Goal: Transaction & Acquisition: Purchase product/service

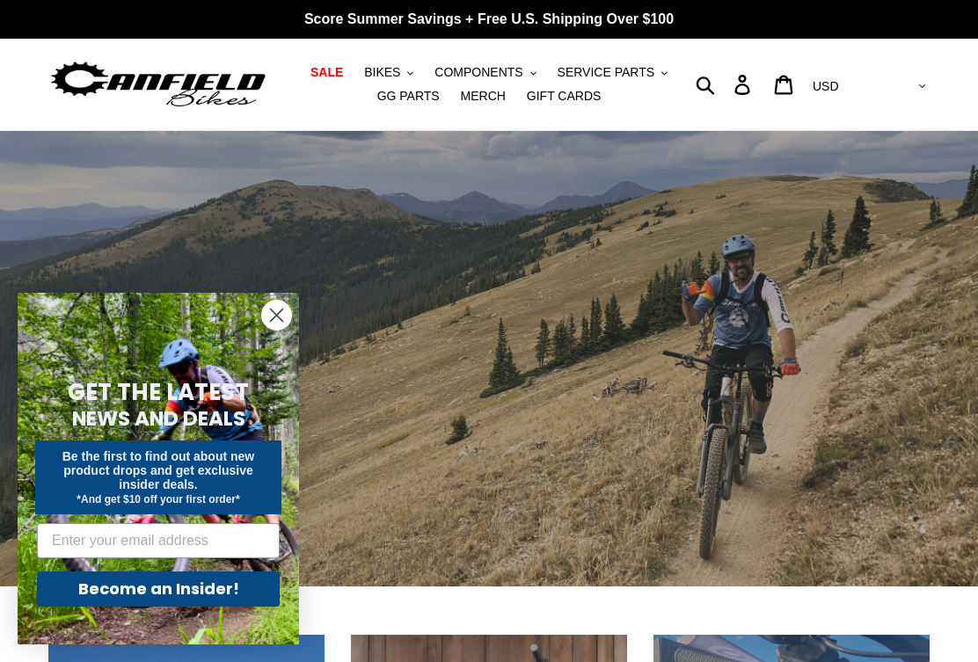
click at [273, 316] on circle "Close dialog" at bounding box center [276, 315] width 29 height 29
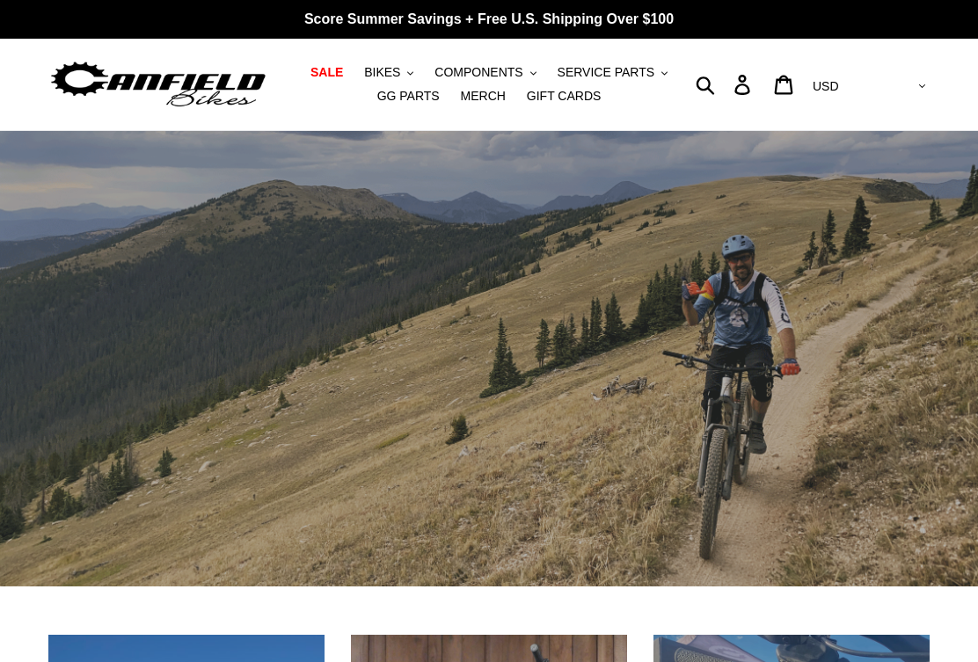
click at [339, 76] on span "SALE" at bounding box center [326, 72] width 33 height 15
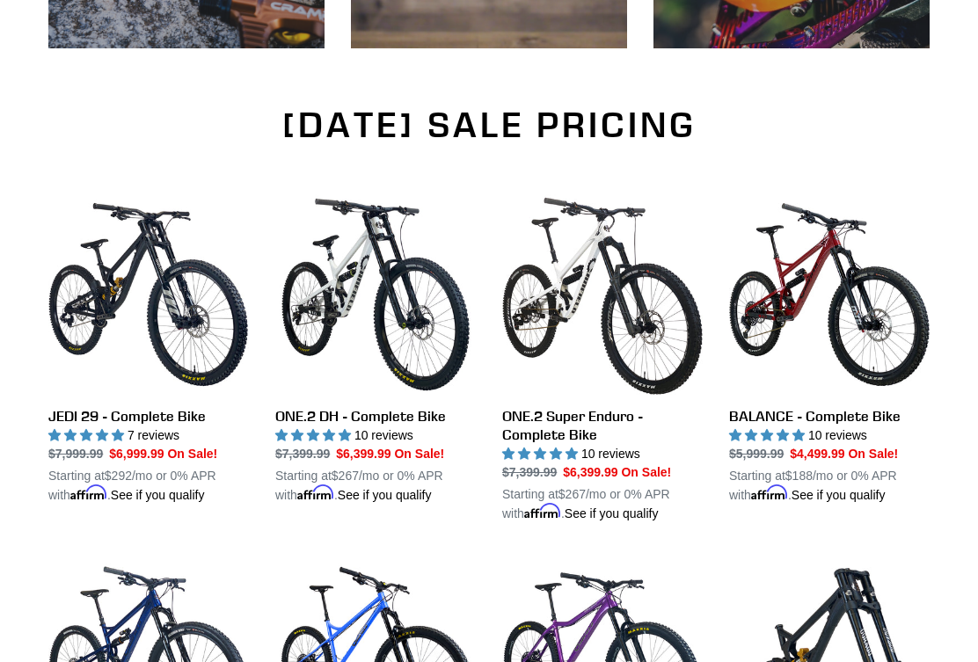
scroll to position [1059, 0]
click at [419, 315] on link "ONE.2 DH - Complete Bike" at bounding box center [375, 349] width 201 height 310
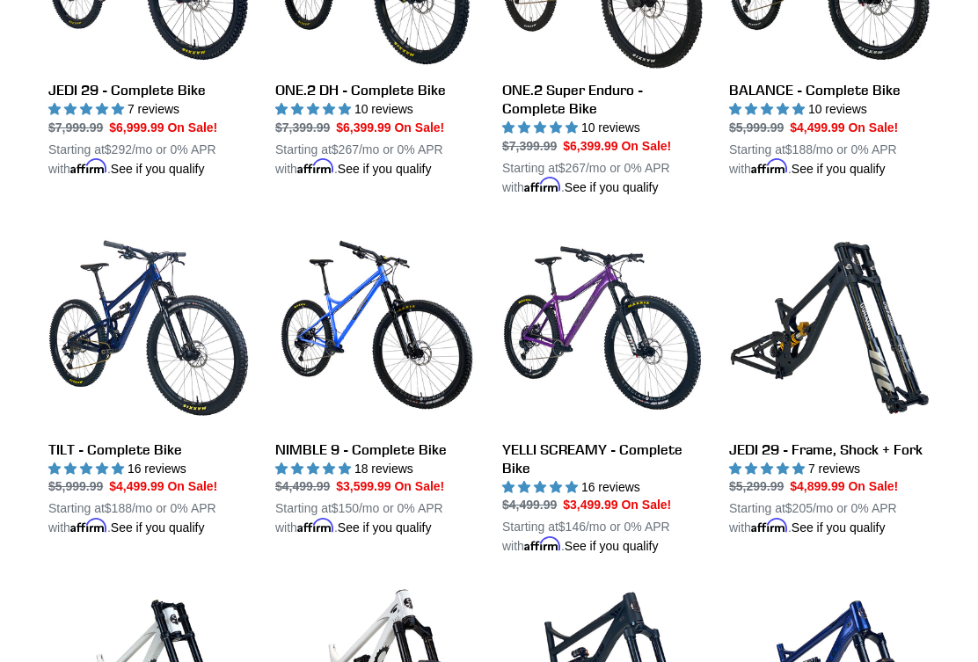
scroll to position [1385, 0]
click at [787, 353] on link "JEDI 29 - Frame, Shock + Fork" at bounding box center [829, 383] width 201 height 310
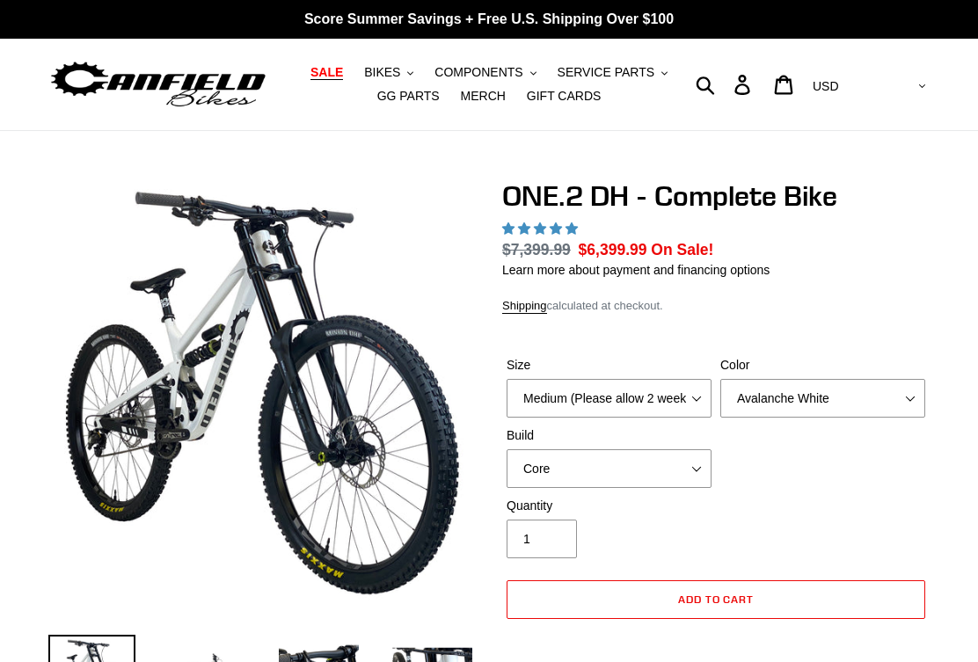
select select "highest-rating"
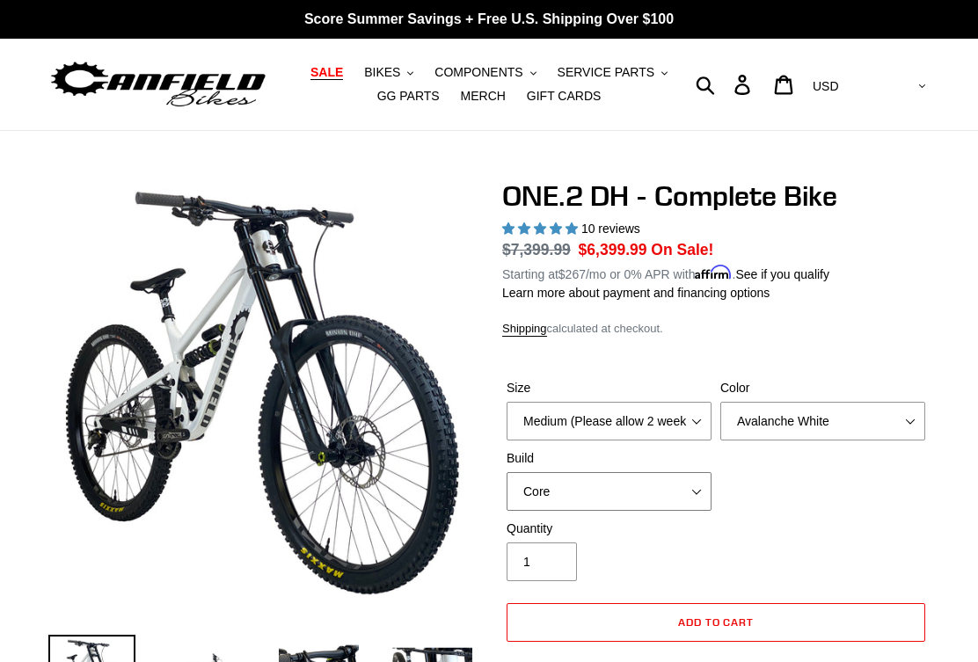
click at [696, 490] on select "Core Pro" at bounding box center [609, 491] width 205 height 39
select select "Pro"
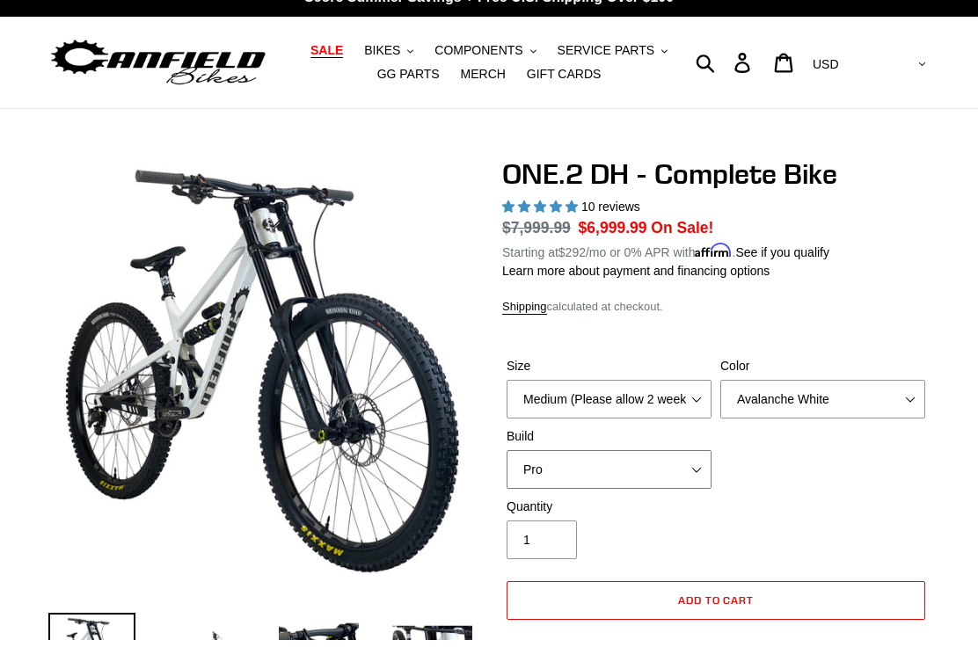
scroll to position [25, 0]
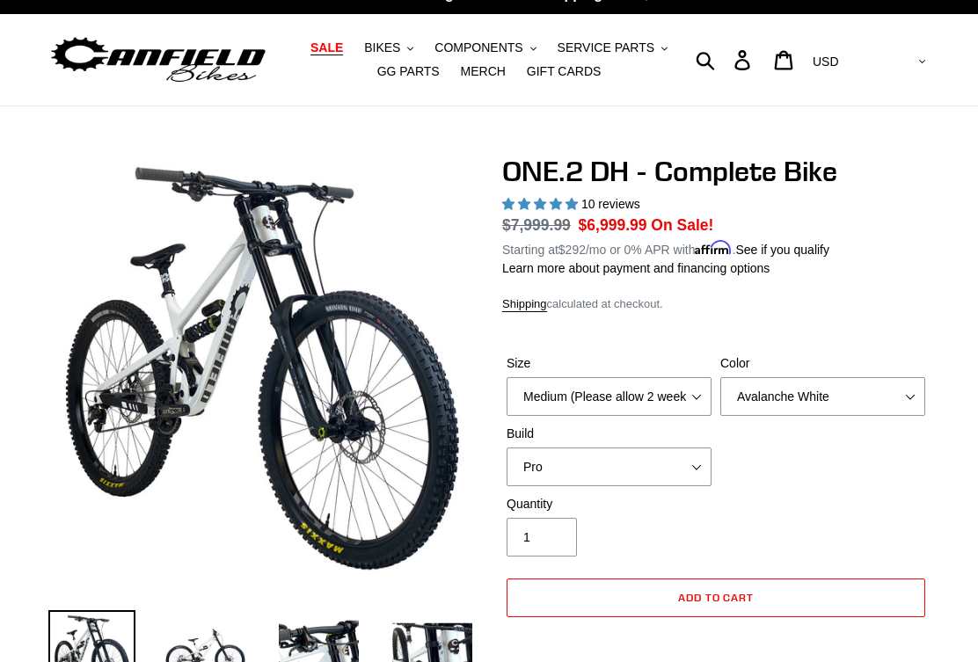
click at [769, 500] on div "Quantity 1" at bounding box center [715, 530] width 427 height 70
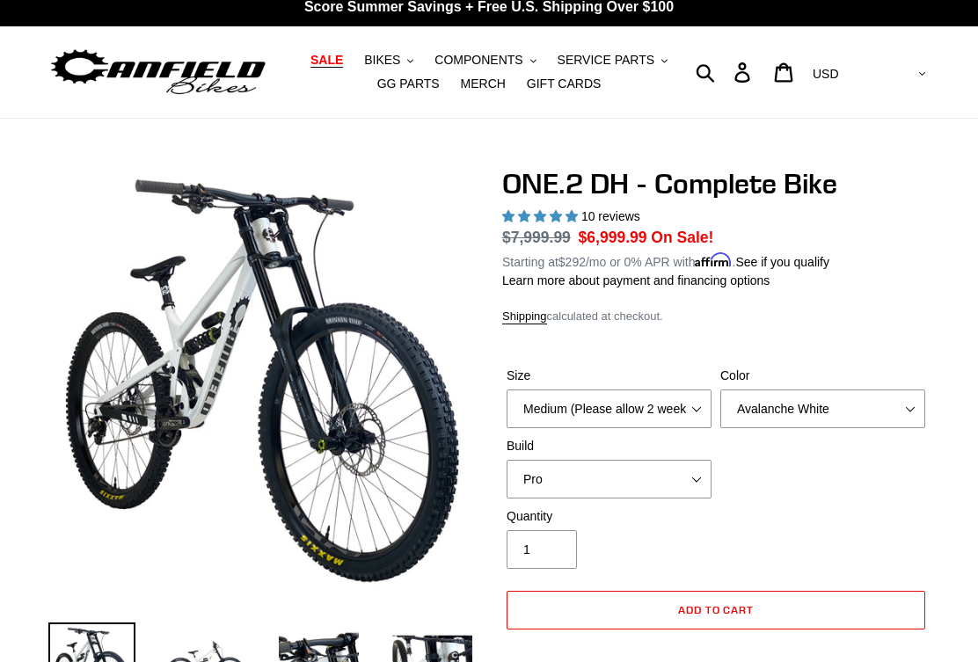
scroll to position [0, 0]
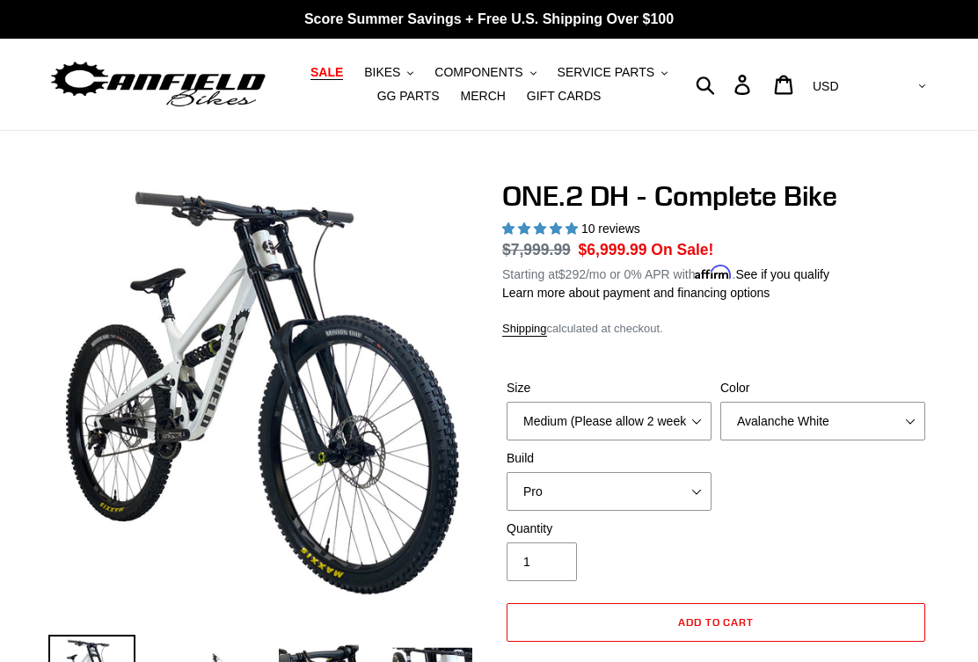
click at [659, 421] on select "Medium (Please allow 2 weeks for delivery) Large (Sold Out)" at bounding box center [609, 421] width 205 height 39
select select "Large (Sold Out)"
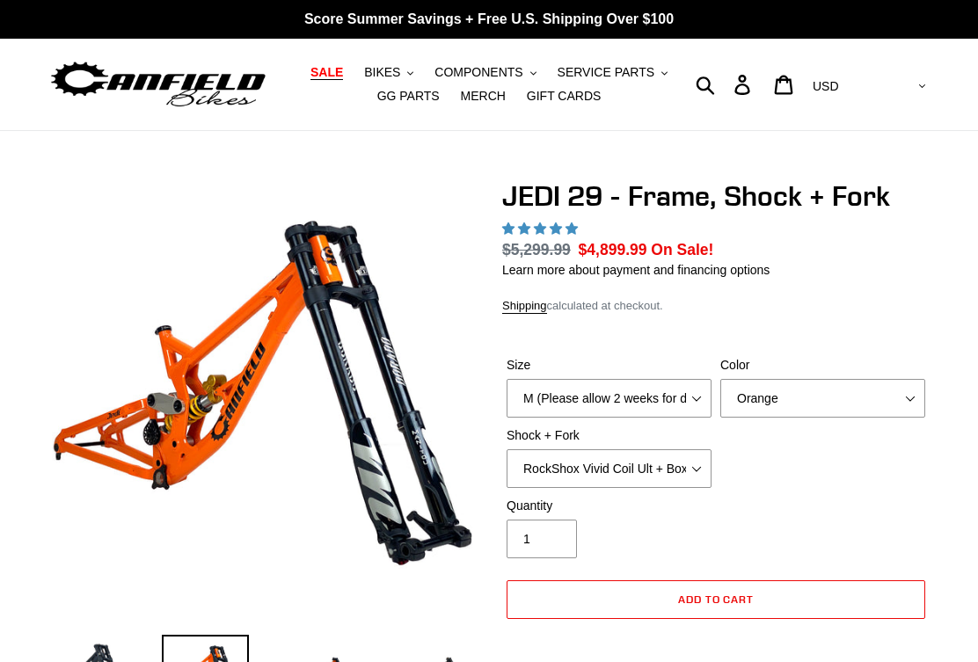
select select "highest-rating"
click at [548, 399] on select "M (Please allow 2 weeks for delivery) L (Please allow 2 weeks for delivery) XL" at bounding box center [609, 398] width 205 height 39
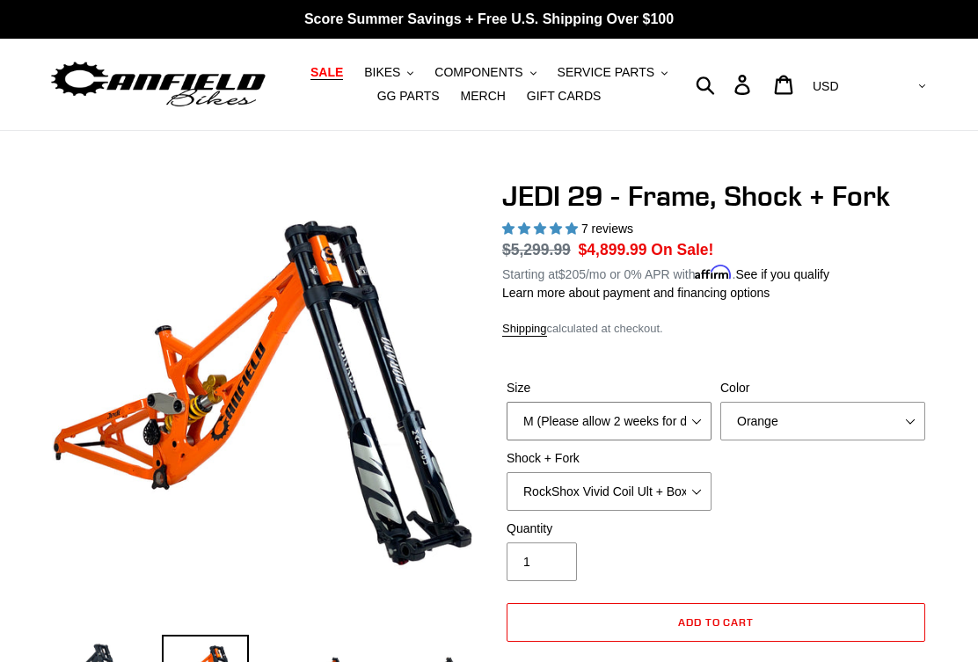
select select "L (Please allow 2 weeks for delivery)"
click at [797, 426] on select "Orange Stealth Black Raw" at bounding box center [822, 421] width 205 height 39
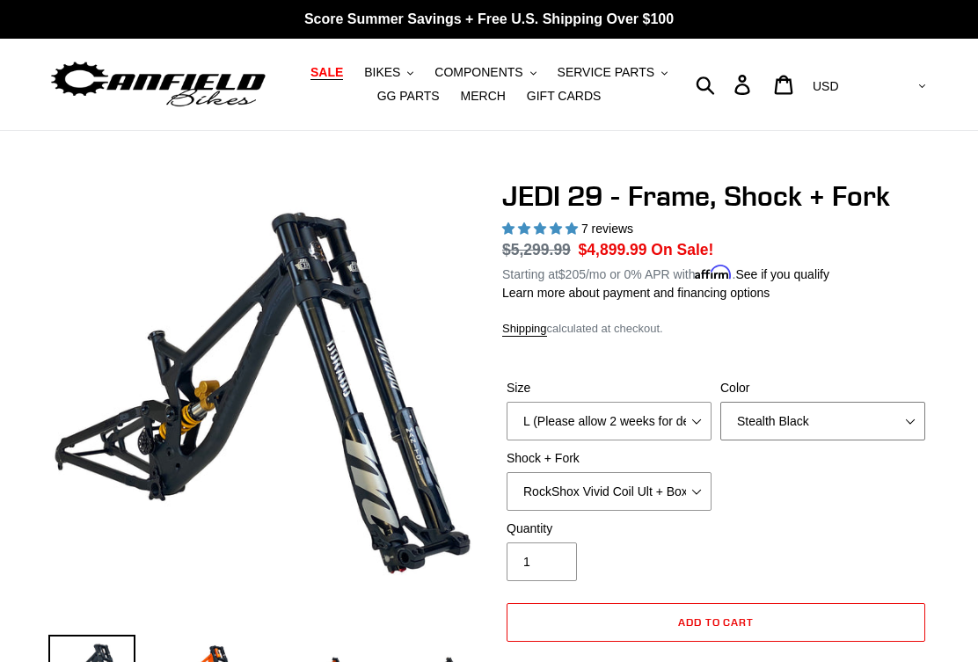
click at [813, 414] on select "Orange Stealth Black Raw" at bounding box center [822, 421] width 205 height 39
select select "Raw"
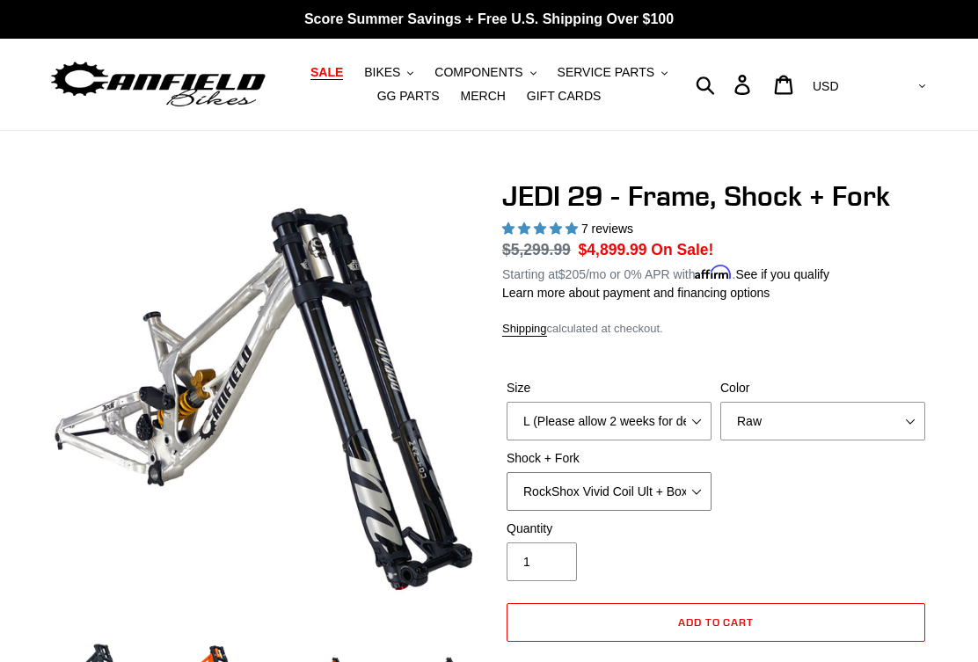
click at [629, 495] on select "RockShox Vivid Coil Ult + Boxxer RC2 C3 Ult Fox DHX2 250x75 + Fox 40 Float Grip…" at bounding box center [609, 491] width 205 height 39
click at [706, 564] on div "Quantity 1" at bounding box center [609, 551] width 214 height 62
click at [619, 487] on select "RockShox Vivid Coil Ult + Boxxer RC2 C3 Ult Fox DHX2 250x75 + Fox 40 Float Grip…" at bounding box center [609, 491] width 205 height 39
click at [627, 500] on select "RockShox Vivid Coil Ult + Boxxer RC2 C3 Ult Fox DHX2 250x75 + Fox 40 Float Grip…" at bounding box center [609, 491] width 205 height 39
click at [616, 496] on select "RockShox Vivid Coil Ult + Boxxer RC2 C3 Ult Fox DHX2 250x75 + Fox 40 Float Grip…" at bounding box center [609, 491] width 205 height 39
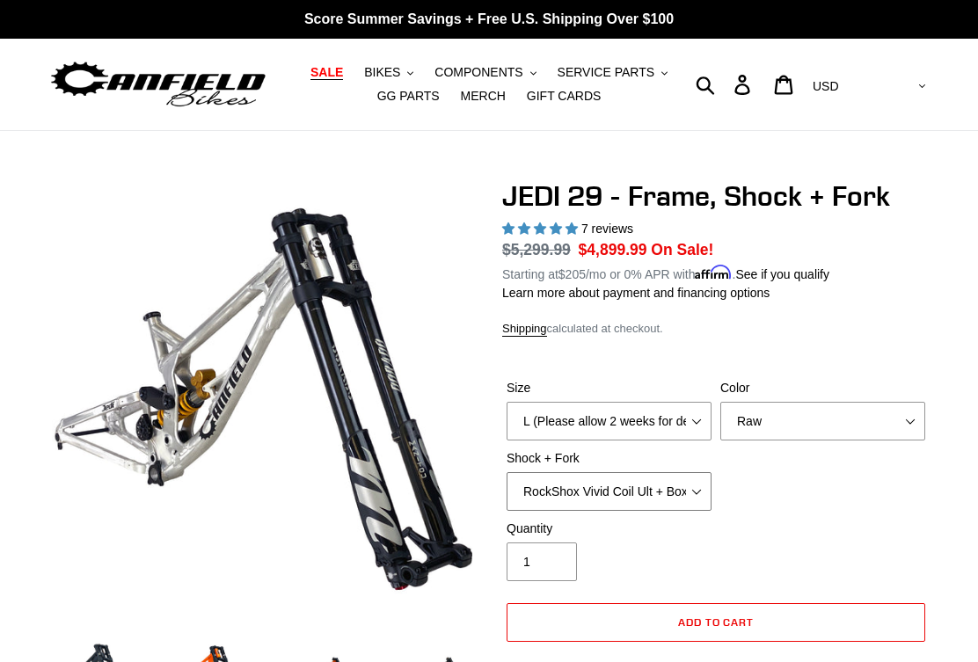
select select "Fox DHX2 250x75 + Fox 40 Float Grip2"
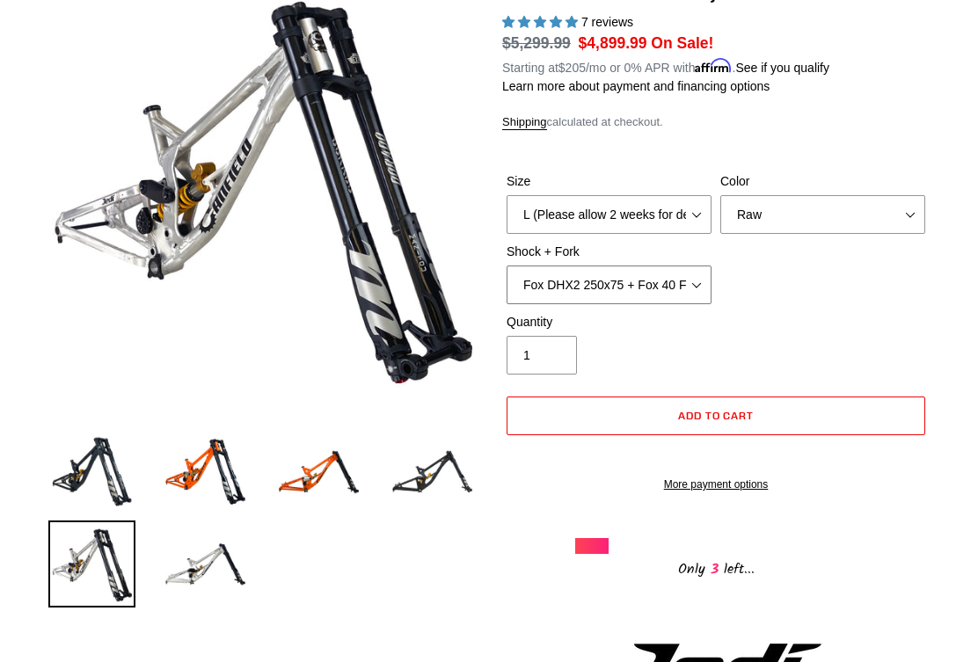
scroll to position [205, 0]
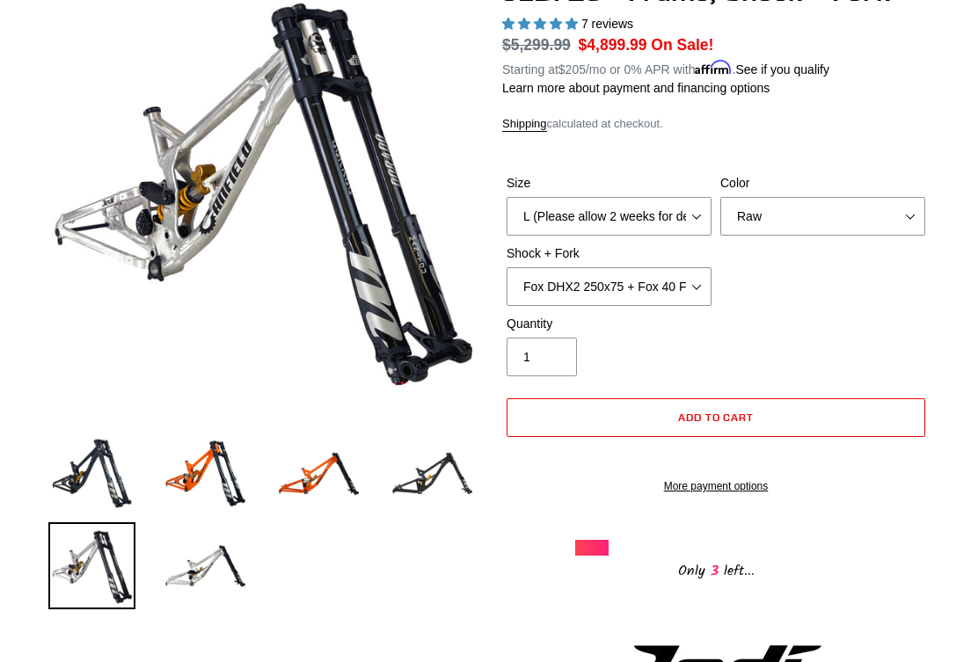
click at [203, 464] on img at bounding box center [205, 473] width 87 height 87
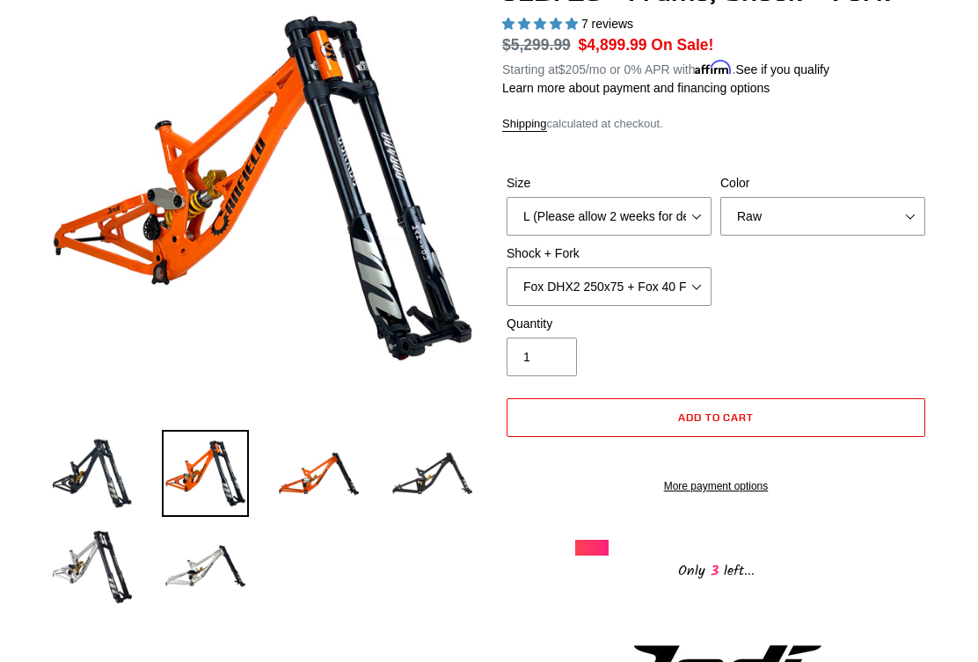
click at [205, 566] on img at bounding box center [205, 565] width 87 height 87
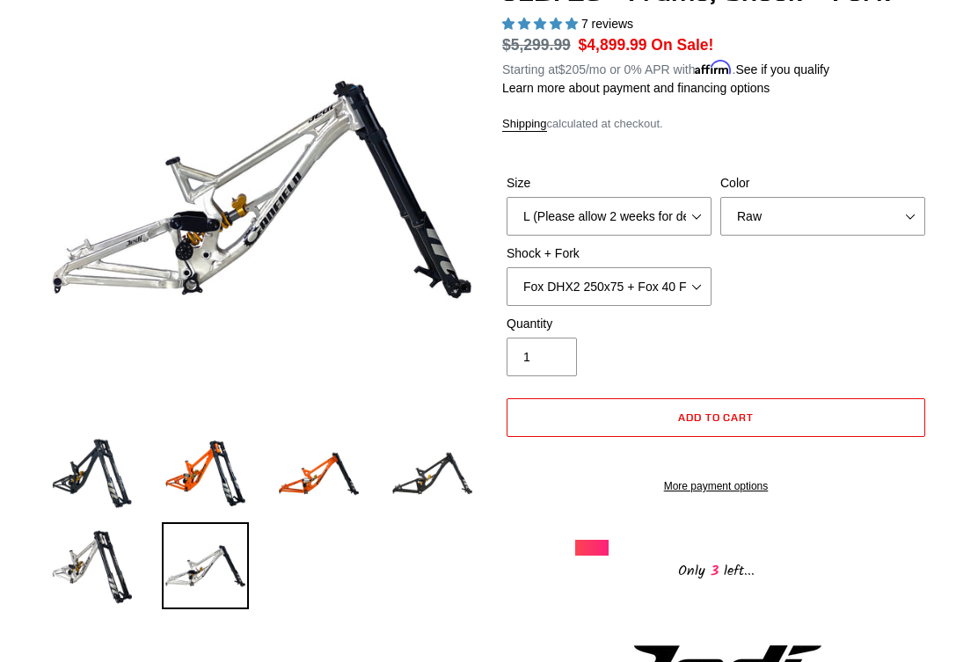
click at [321, 464] on img at bounding box center [318, 473] width 87 height 87
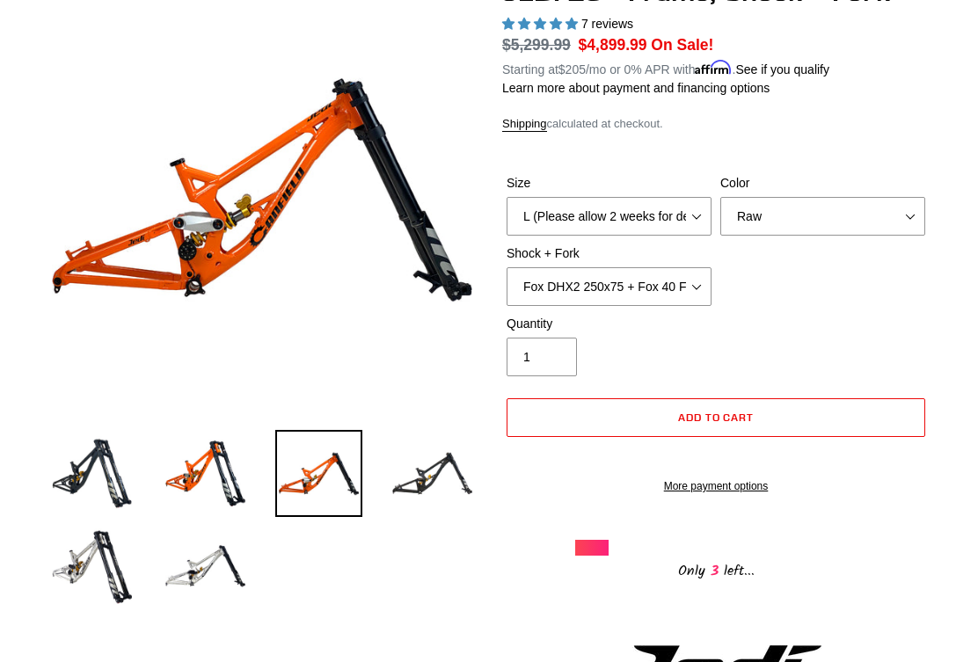
click at [442, 468] on img at bounding box center [432, 473] width 87 height 87
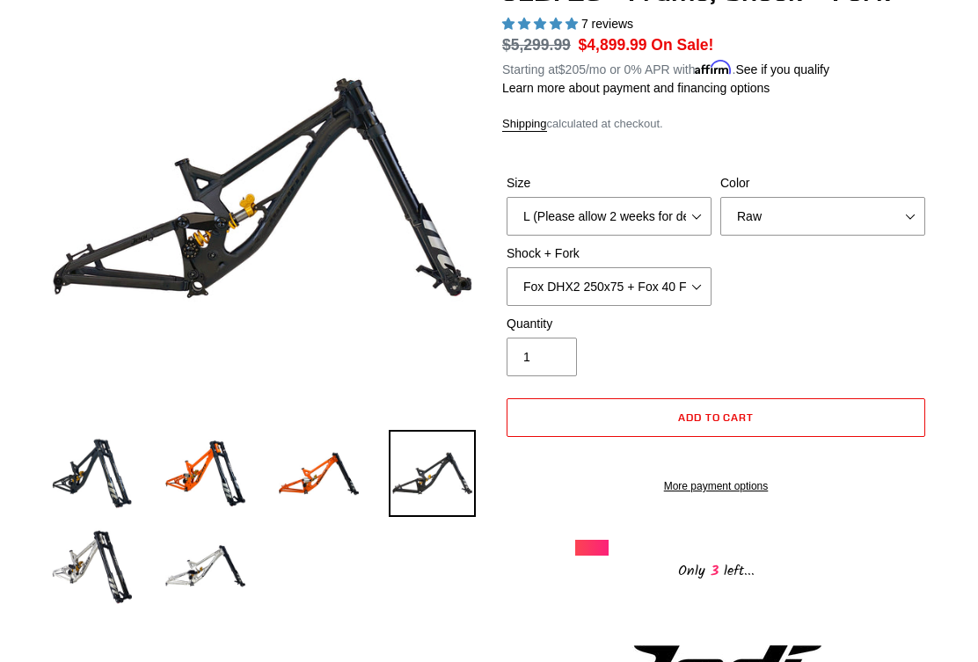
click at [93, 574] on img at bounding box center [91, 565] width 87 height 87
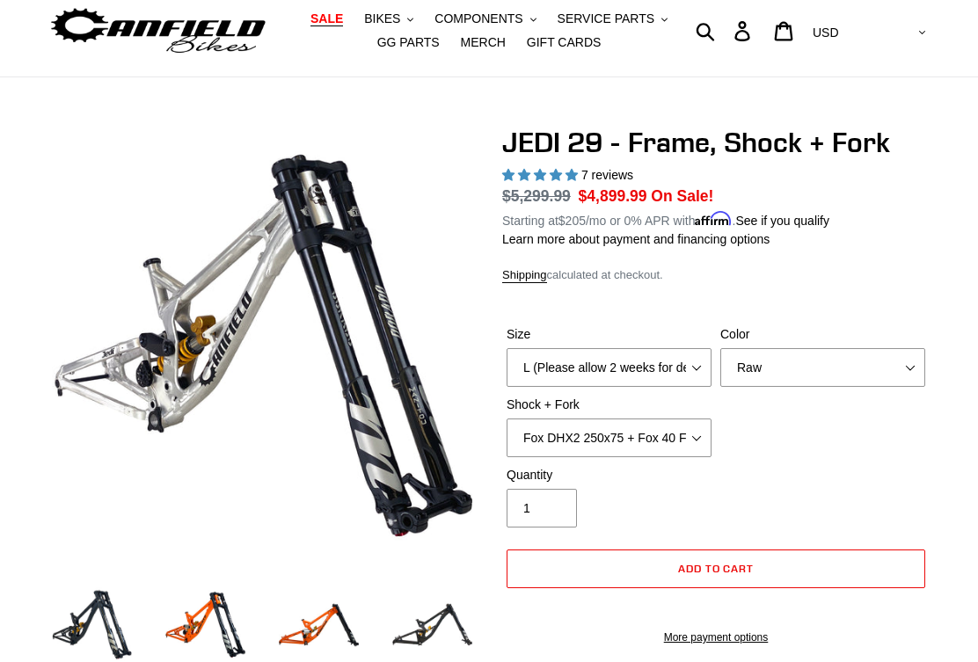
scroll to position [0, 0]
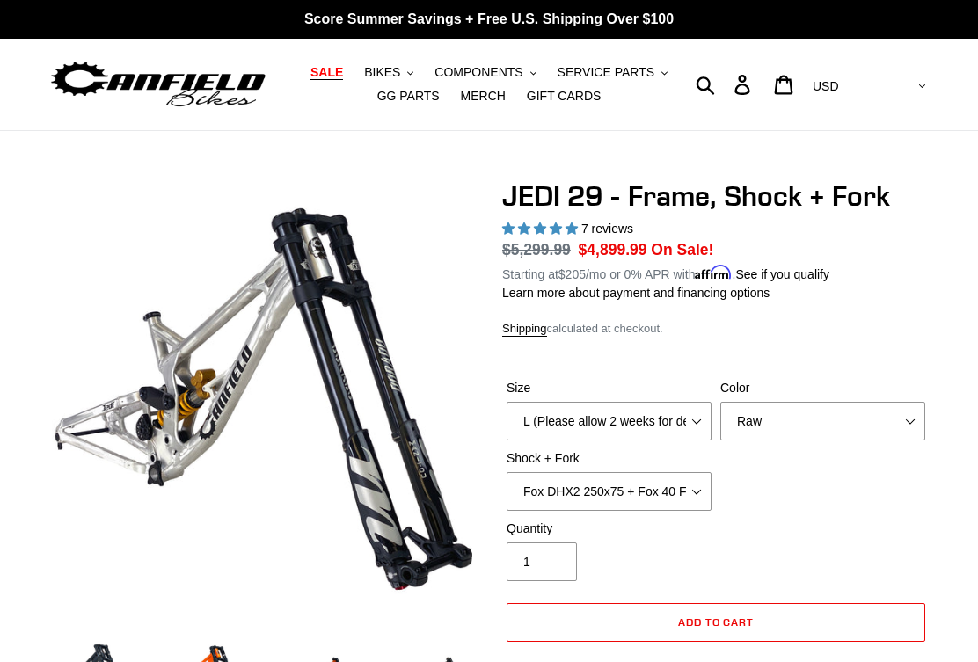
click at [297, 69] on ul "SALE BIKES .cls-1{fill:#231f20} SHOP ALL BIKES SHOP DEMO BIKES - On SALE Now! J…" at bounding box center [489, 84] width 441 height 47
click at [332, 70] on span "SALE" at bounding box center [326, 72] width 33 height 15
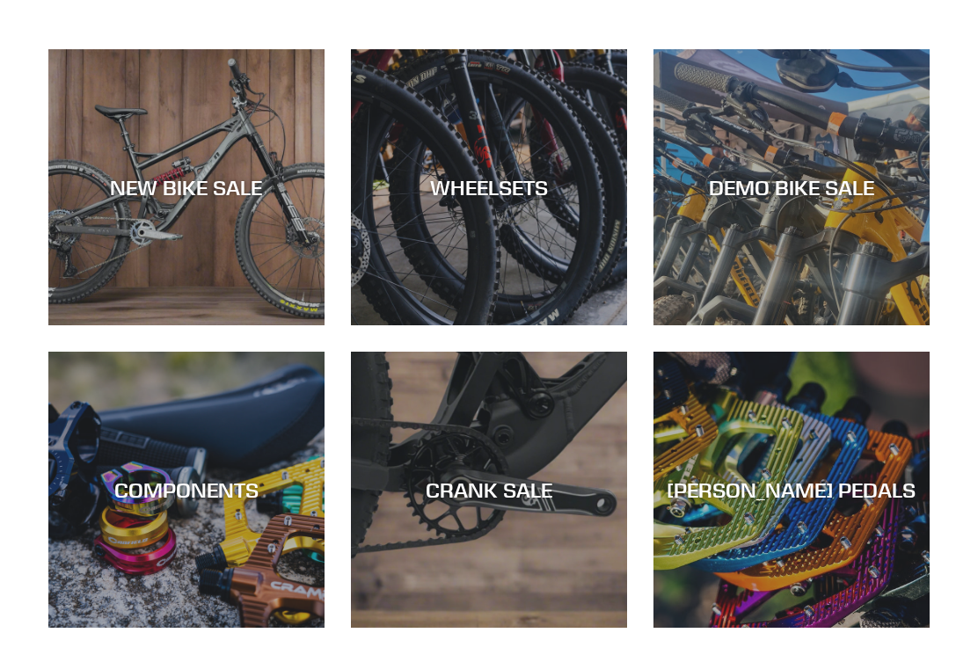
scroll to position [458, 0]
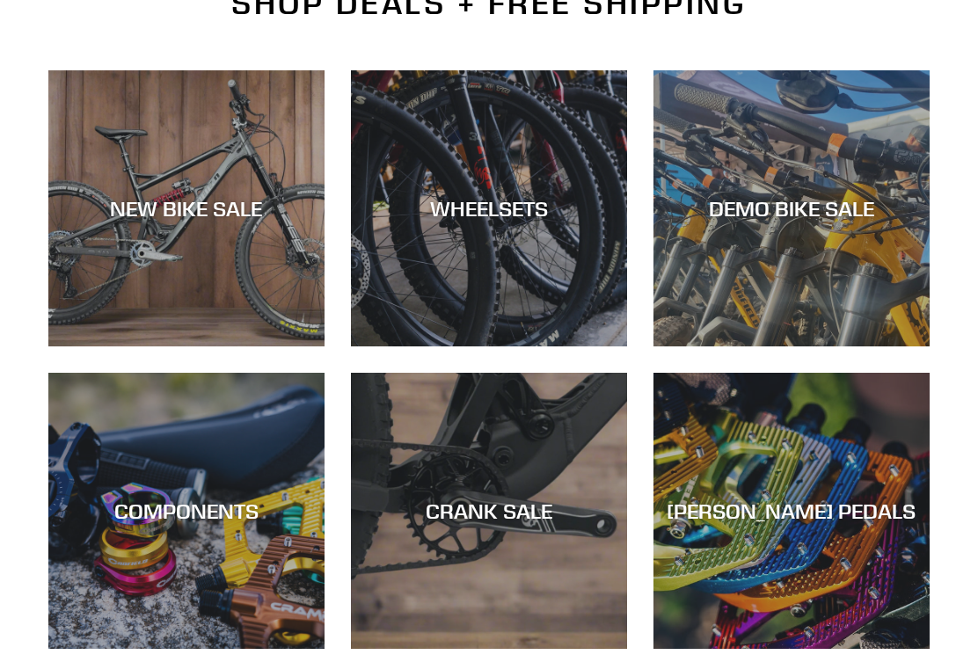
click at [773, 214] on div "DEMO BIKE SALE" at bounding box center [791, 209] width 276 height 26
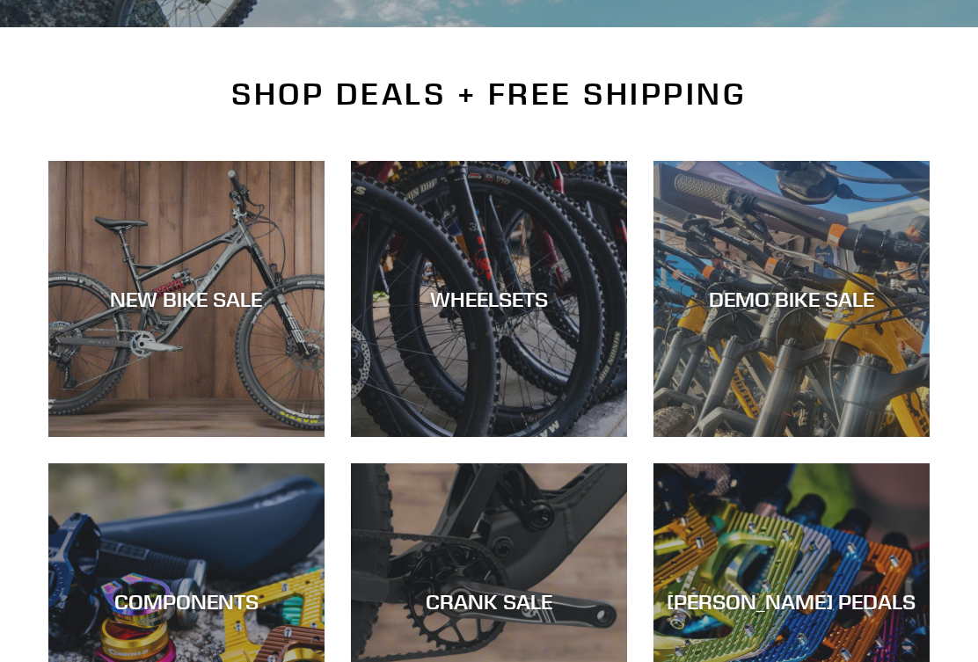
scroll to position [362, 0]
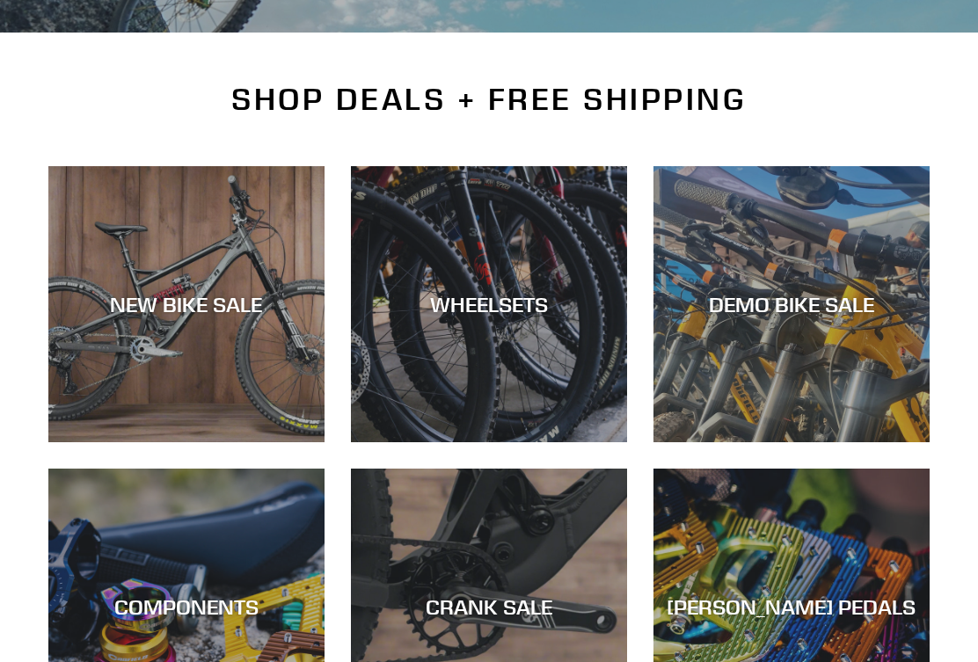
click at [100, 442] on div "NEW BIKE SALE" at bounding box center [186, 442] width 276 height 0
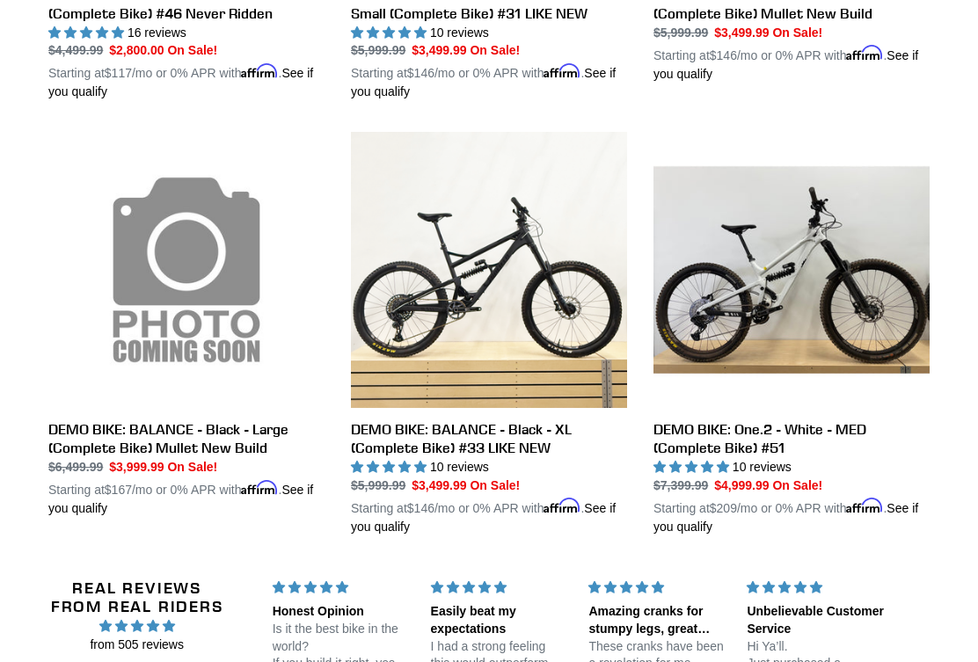
scroll to position [1262, 0]
click at [756, 291] on link "DEMO BIKE: One.2 - White - MED (Complete Bike) #51" at bounding box center [791, 334] width 276 height 405
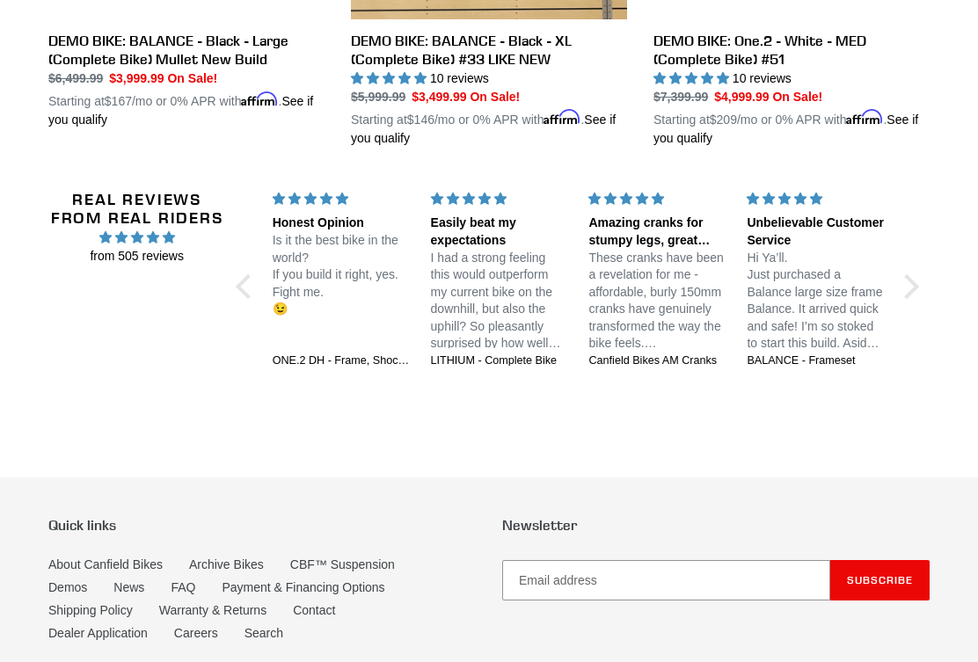
scroll to position [1655, 0]
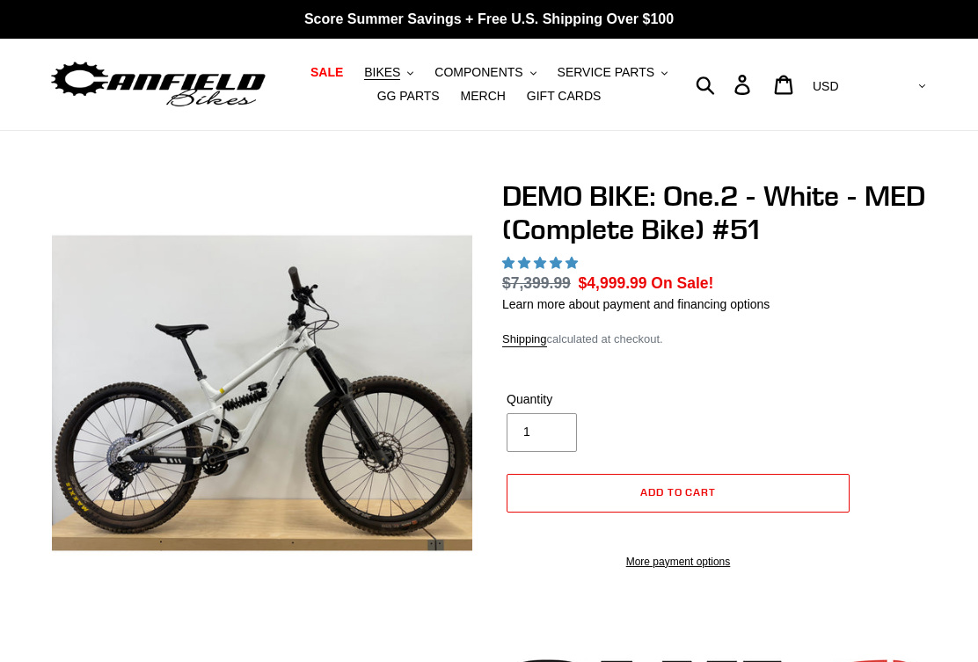
select select "highest-rating"
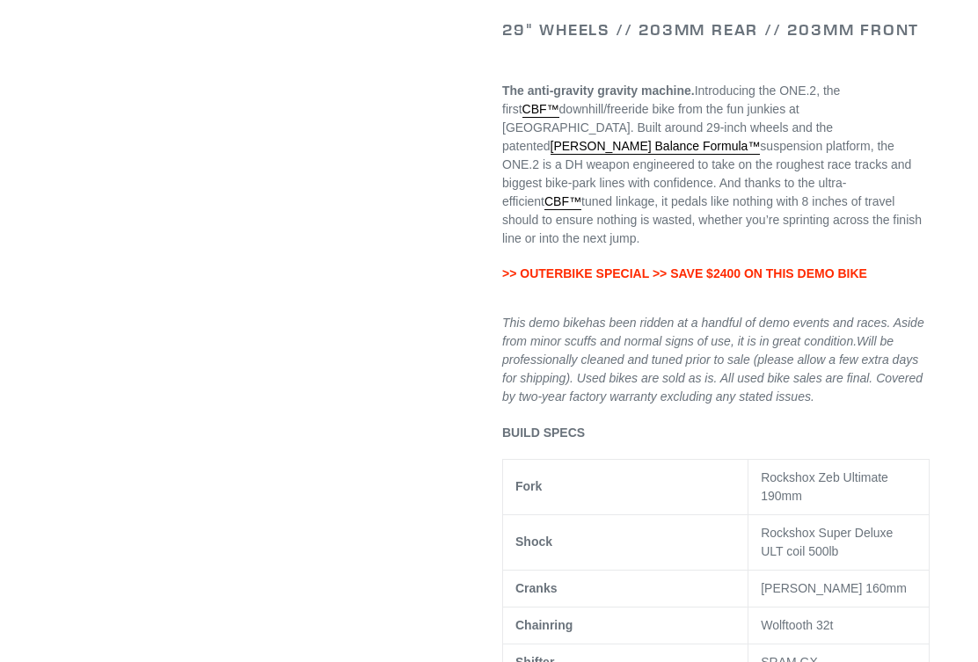
scroll to position [897, 0]
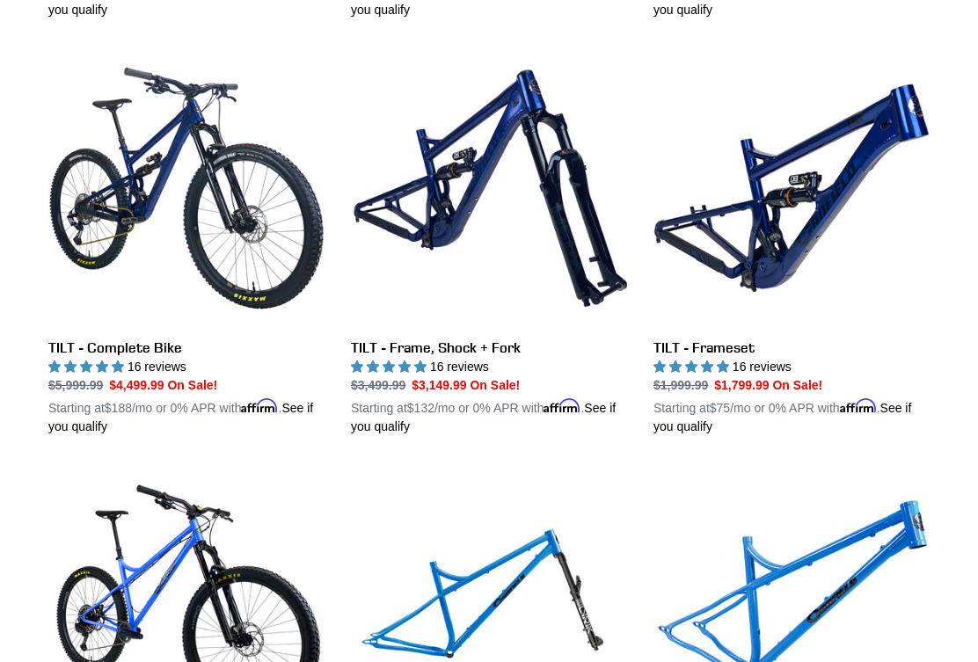
scroll to position [2137, 0]
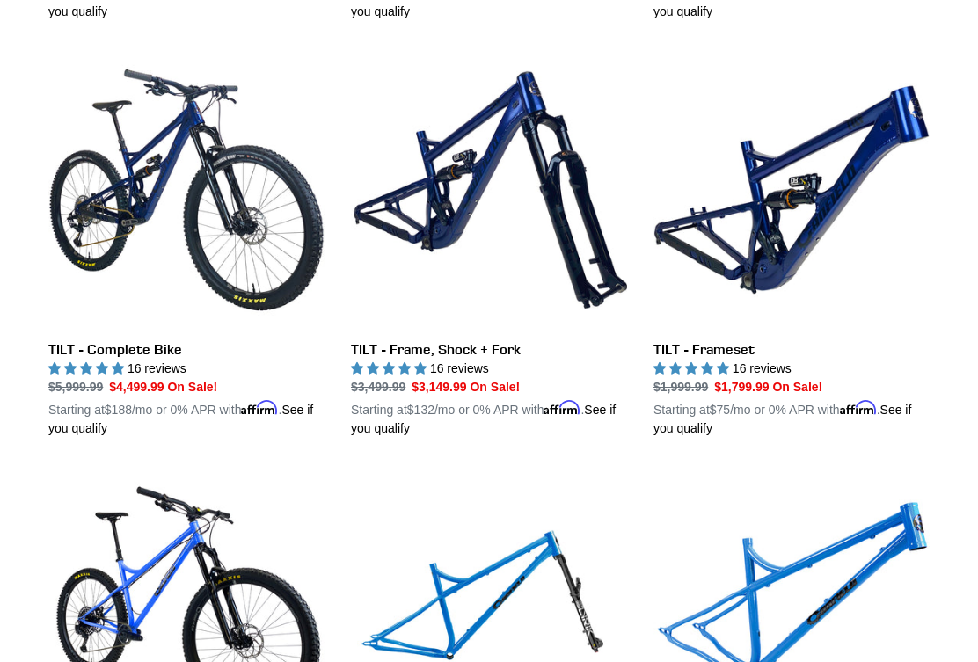
click at [803, 213] on link "TILT - Frameset" at bounding box center [791, 246] width 276 height 386
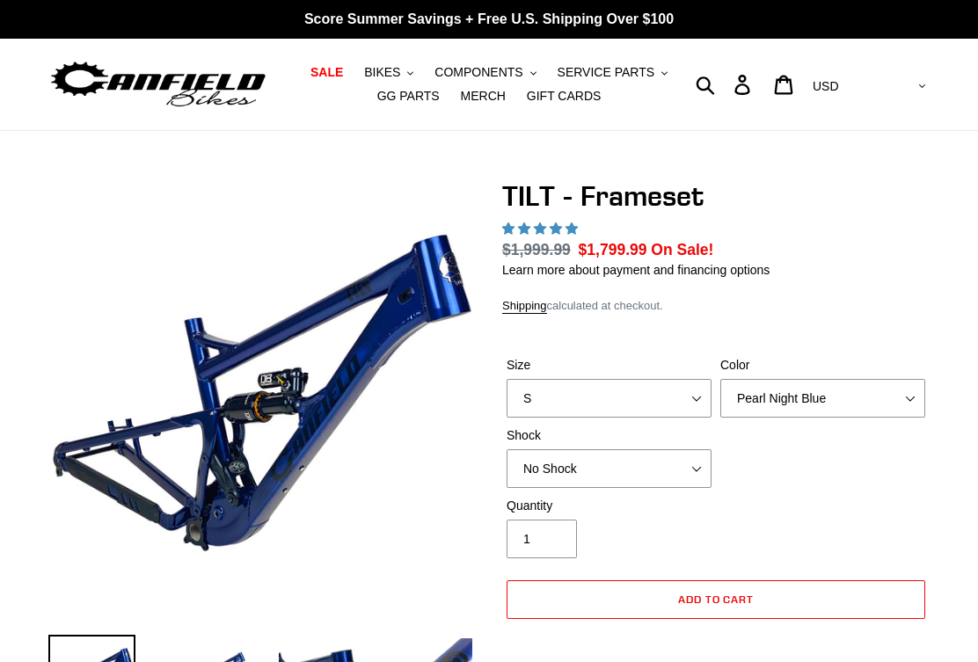
select select "highest-rating"
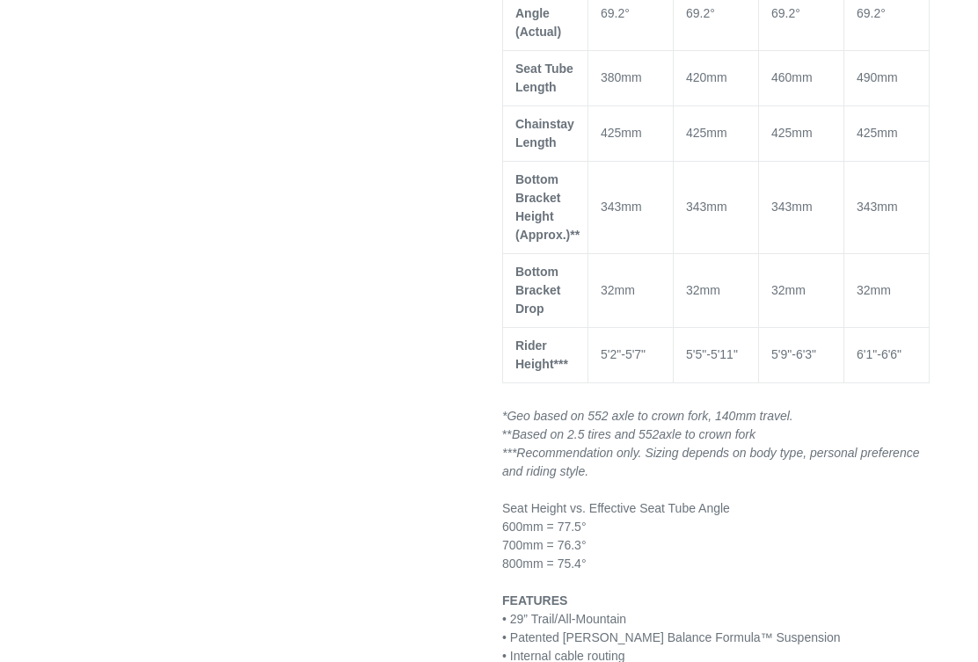
scroll to position [1709, 0]
